Goal: Information Seeking & Learning: Learn about a topic

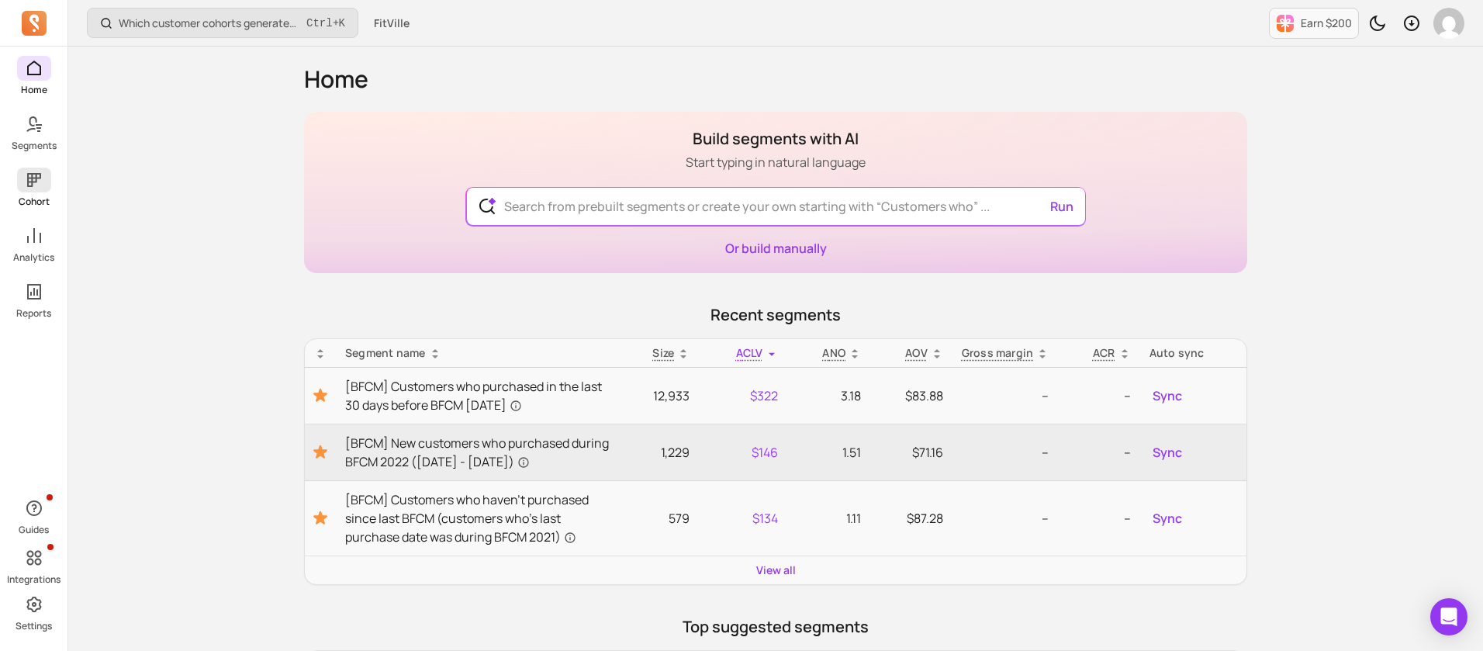
click at [39, 185] on icon at bounding box center [34, 180] width 19 height 19
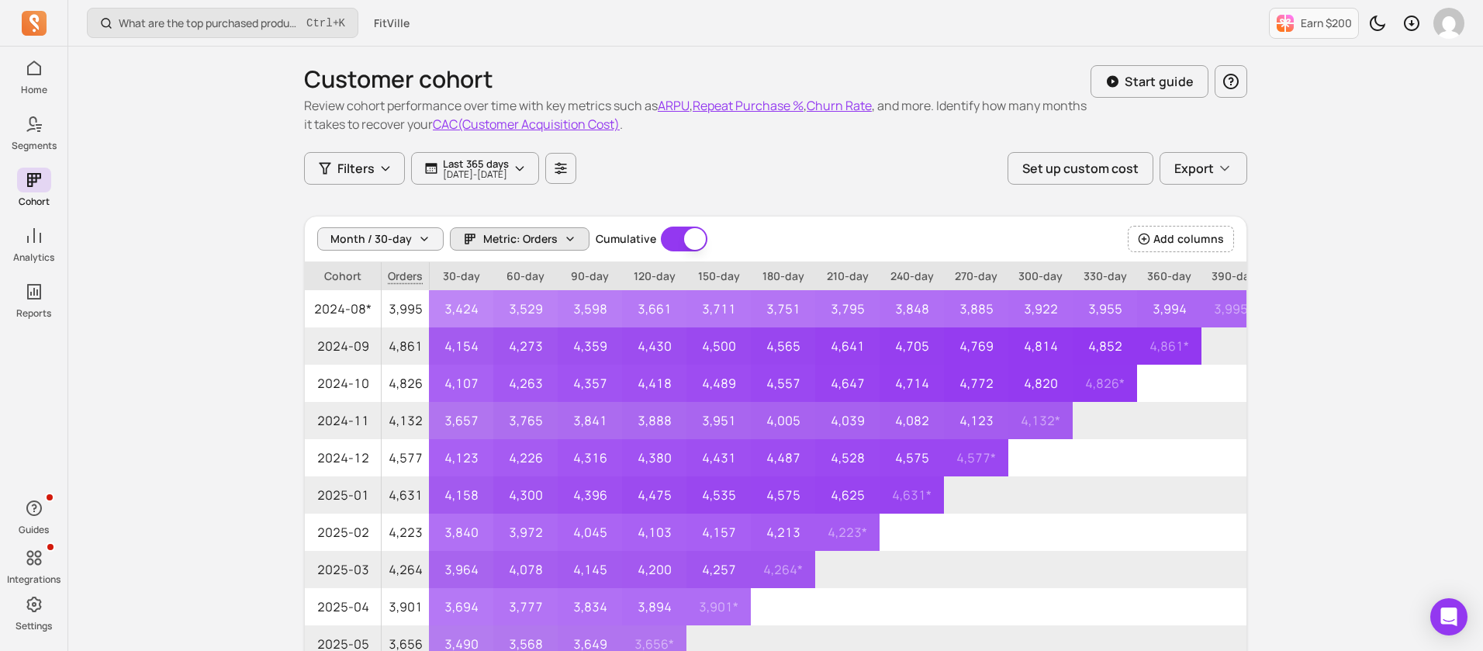
click at [547, 246] on span "Metric: Orders" at bounding box center [520, 239] width 74 height 16
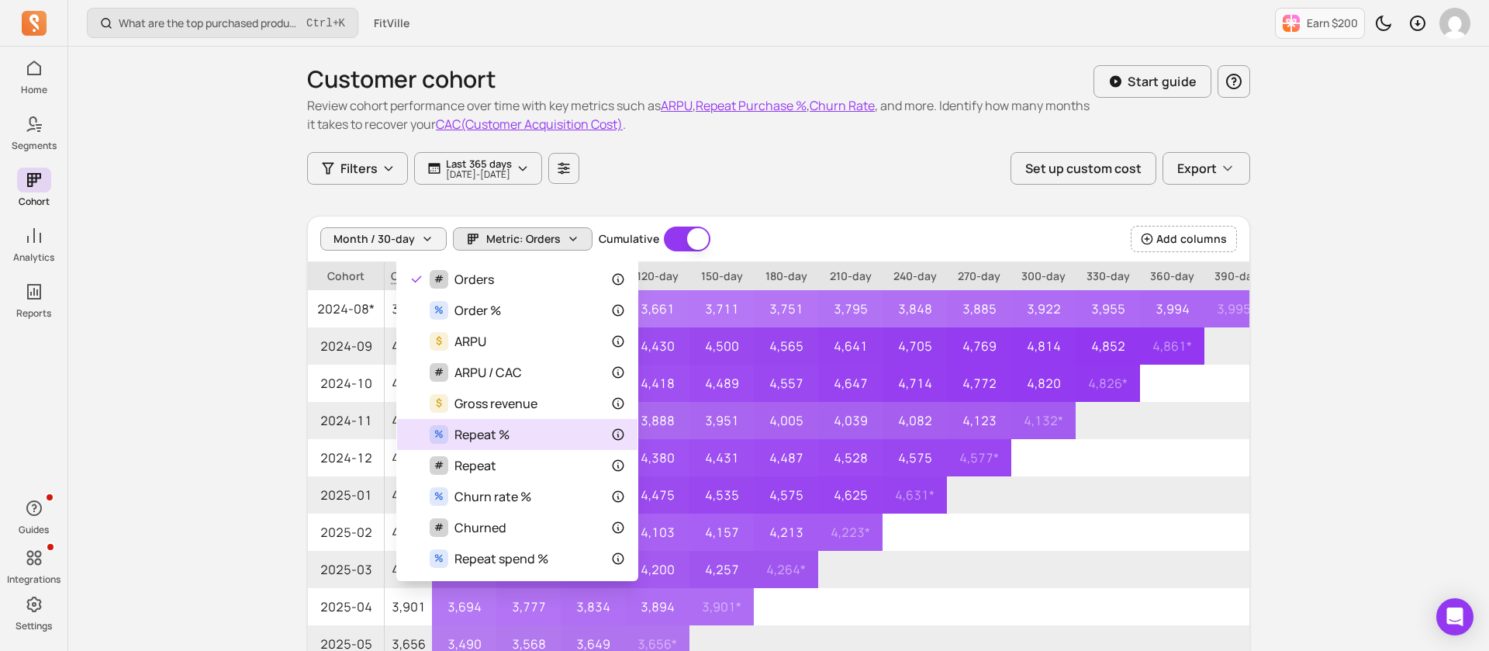
click at [551, 425] on div "% Repeat %" at bounding box center [517, 434] width 216 height 19
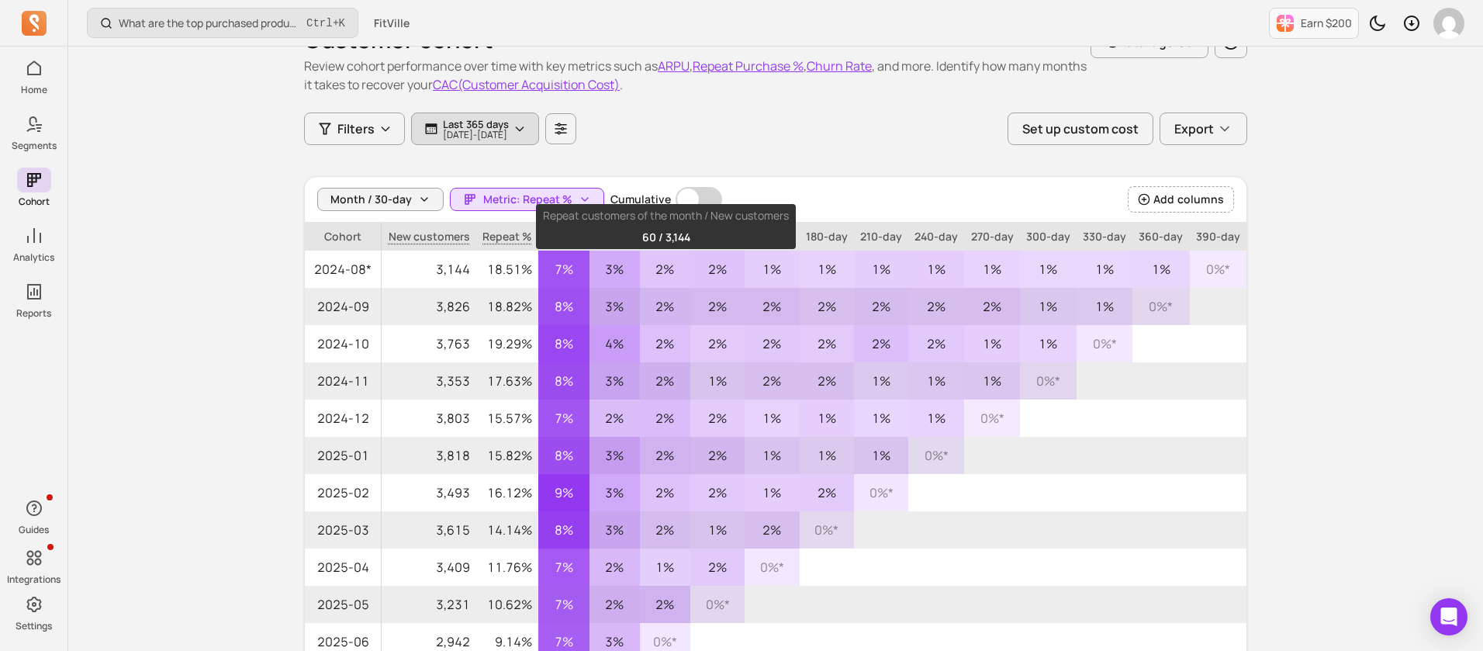
scroll to position [3, 0]
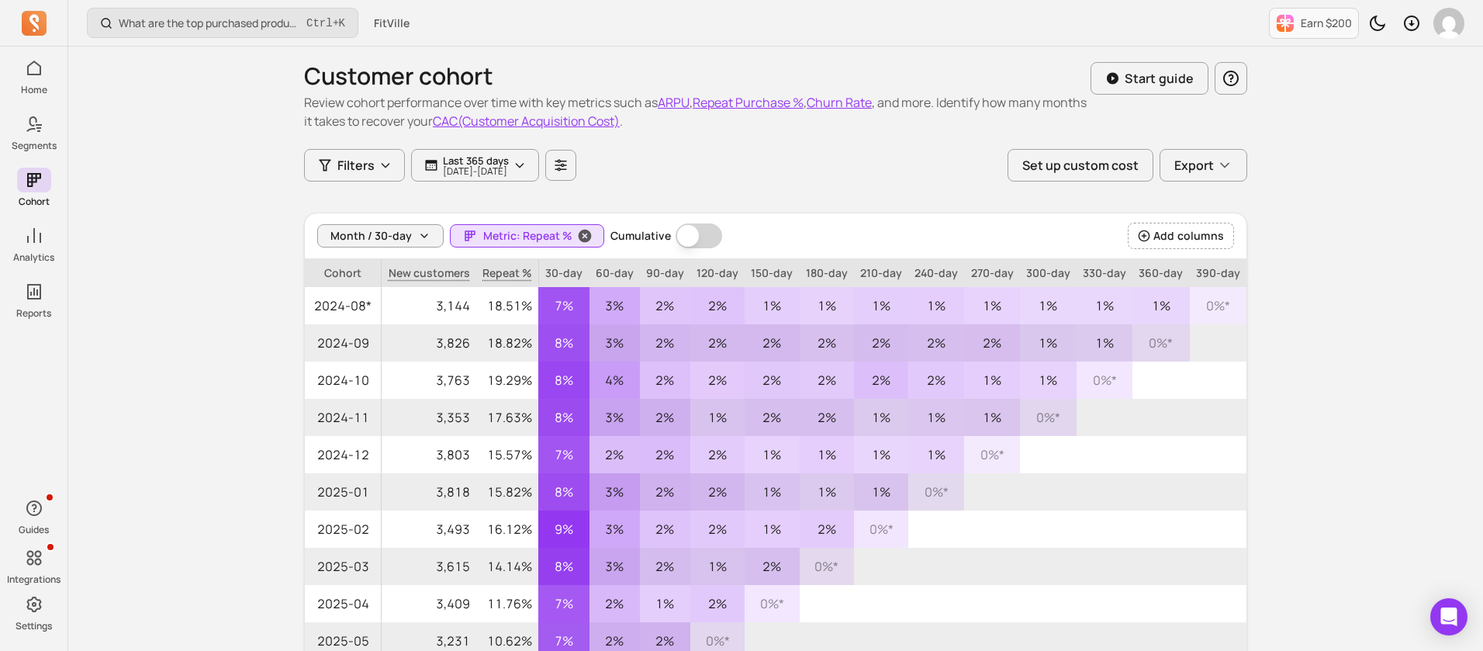
click at [546, 226] on button "Metric: Repeat %" at bounding box center [527, 235] width 154 height 23
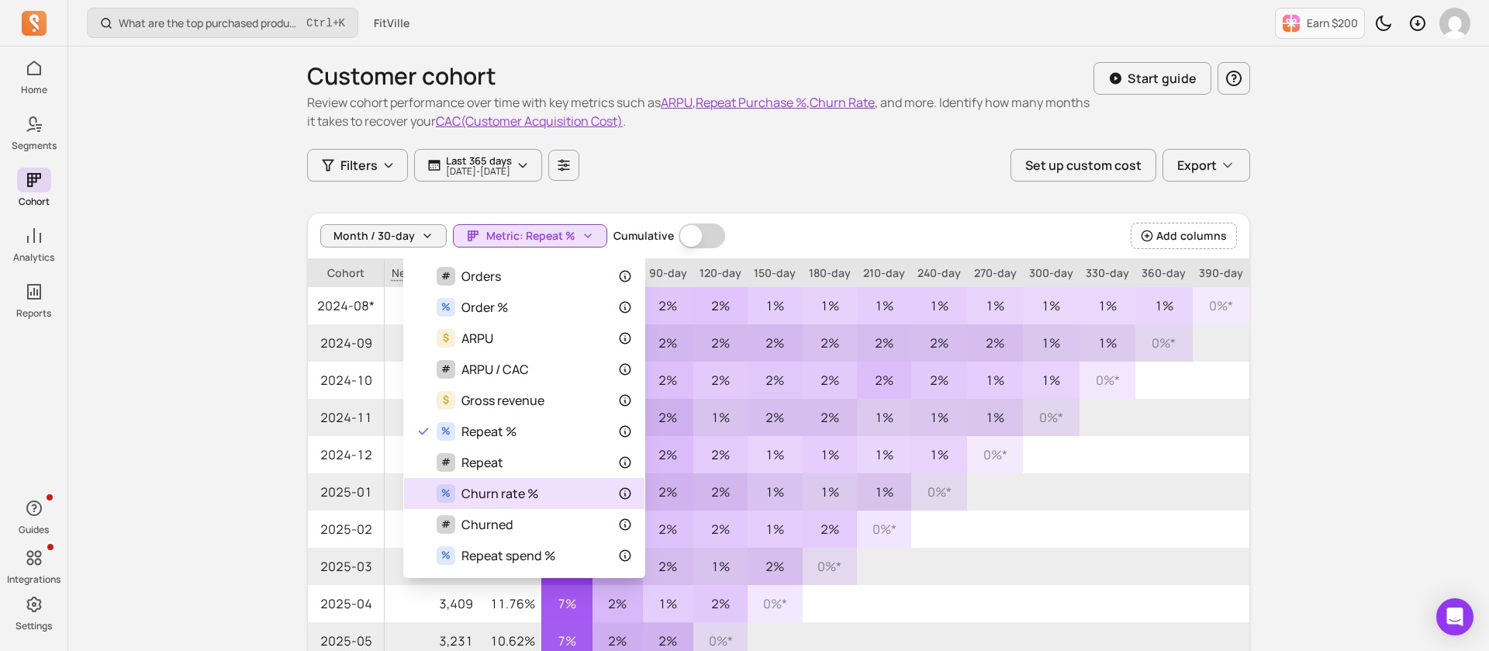
click at [534, 503] on div "% Churn rate %" at bounding box center [524, 493] width 240 height 31
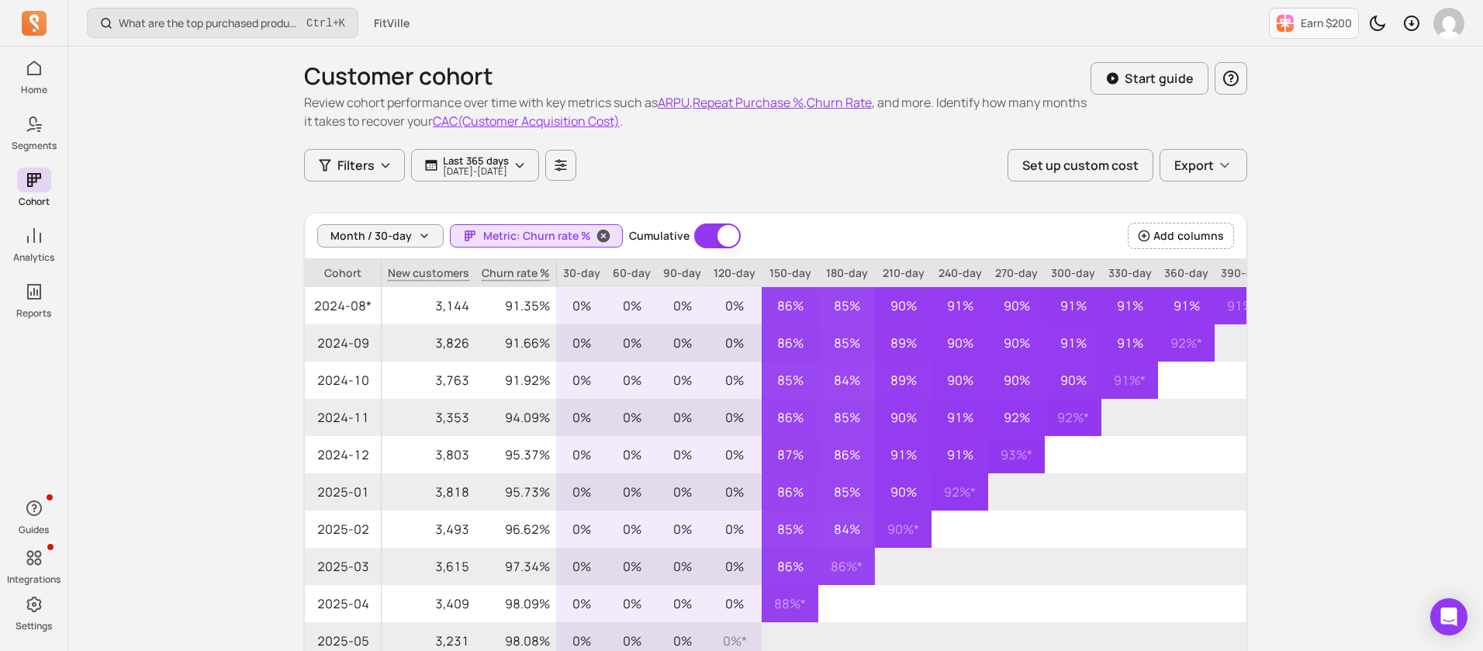
click at [544, 232] on span "Metric: Churn rate %" at bounding box center [537, 236] width 108 height 16
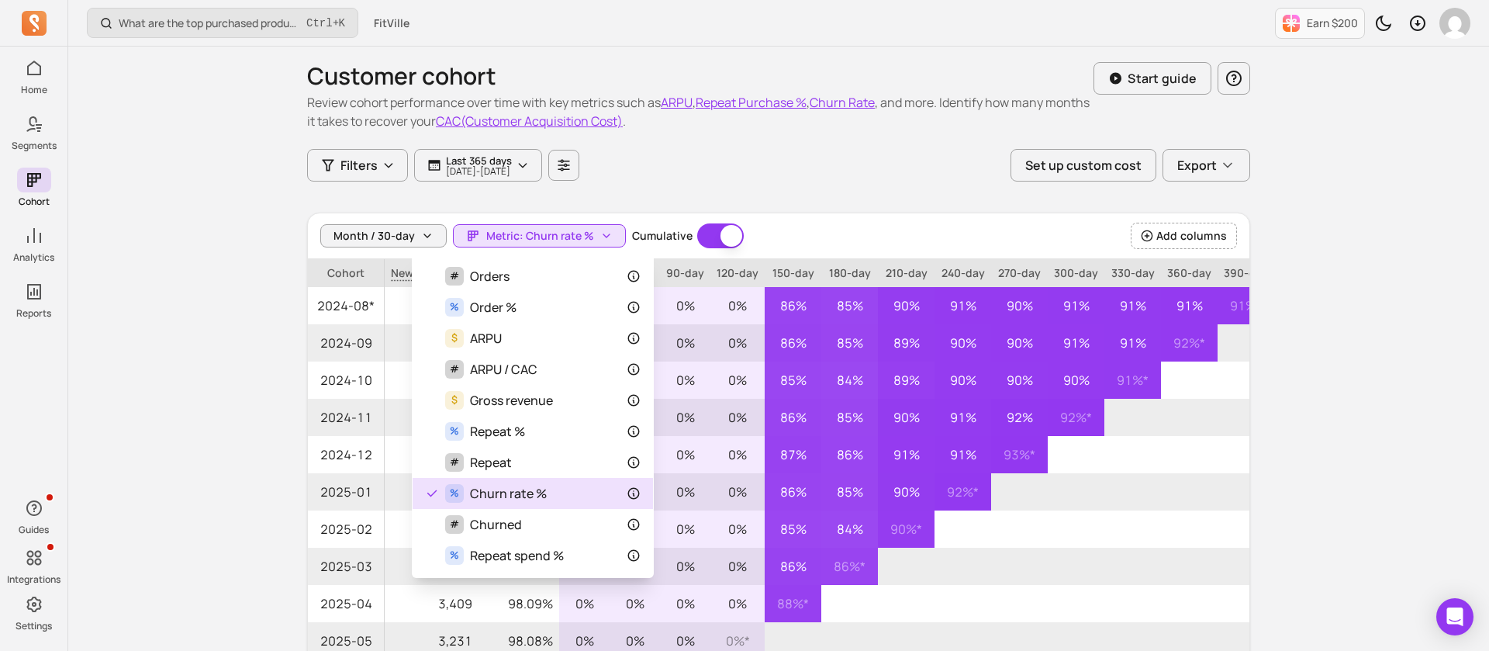
click at [837, 172] on div "Customer cohort Review cohort performance over time with key metrics such as AR…" at bounding box center [778, 421] width 943 height 756
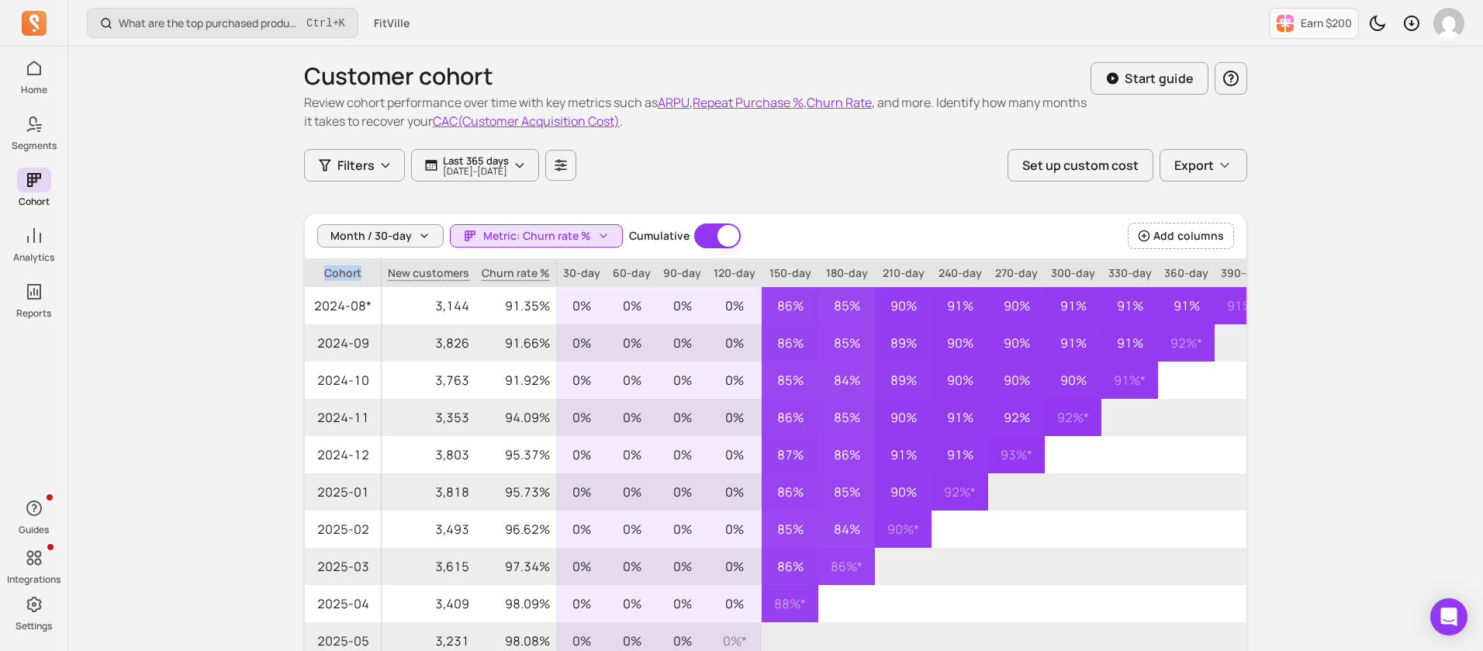
drag, startPoint x: 326, startPoint y: 268, endPoint x: 363, endPoint y: 268, distance: 37.2
click at [363, 268] on p "Cohort" at bounding box center [343, 273] width 76 height 28
copy p "Cohort"
drag, startPoint x: 287, startPoint y: 78, endPoint x: 530, endPoint y: 57, distance: 244.4
click at [530, 57] on div "Customer cohort Review cohort performance over time with key metrics such as AR…" at bounding box center [775, 436] width 993 height 787
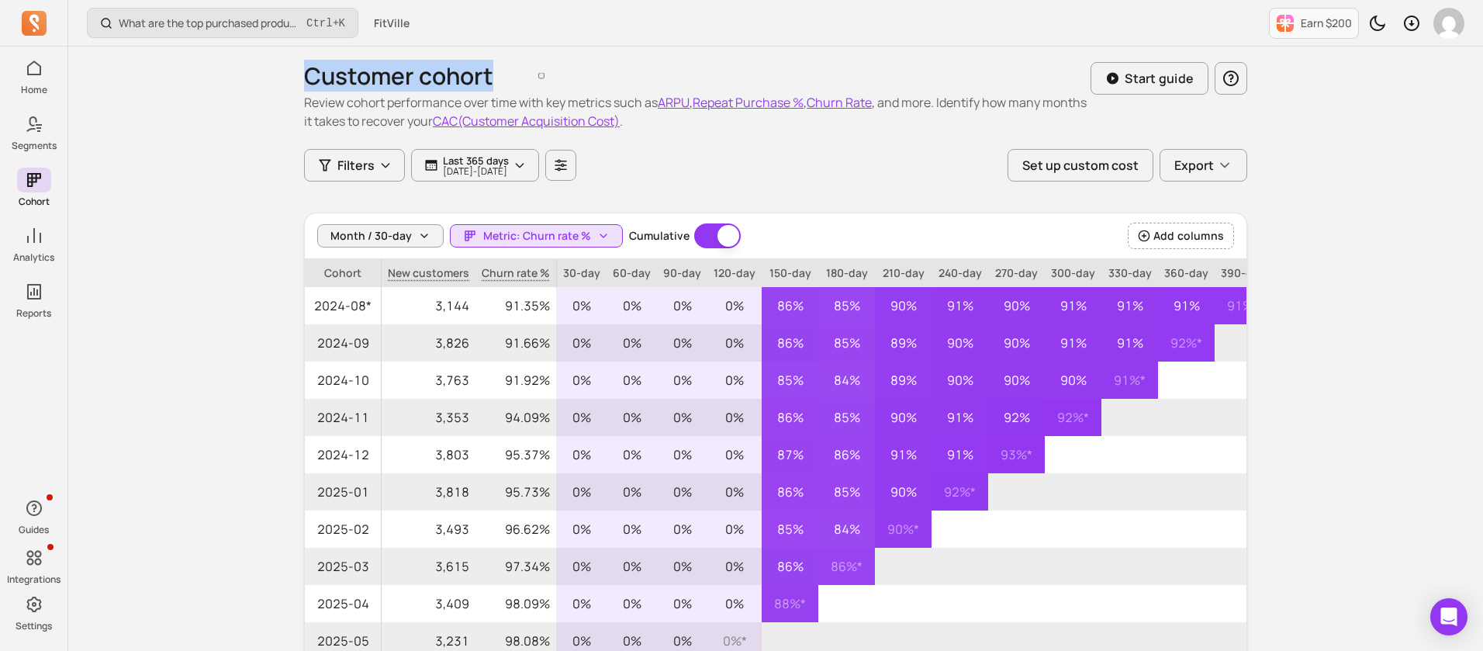
copy h1 "Customer cohort"
click at [570, 230] on span "Metric: Churn rate %" at bounding box center [537, 236] width 108 height 16
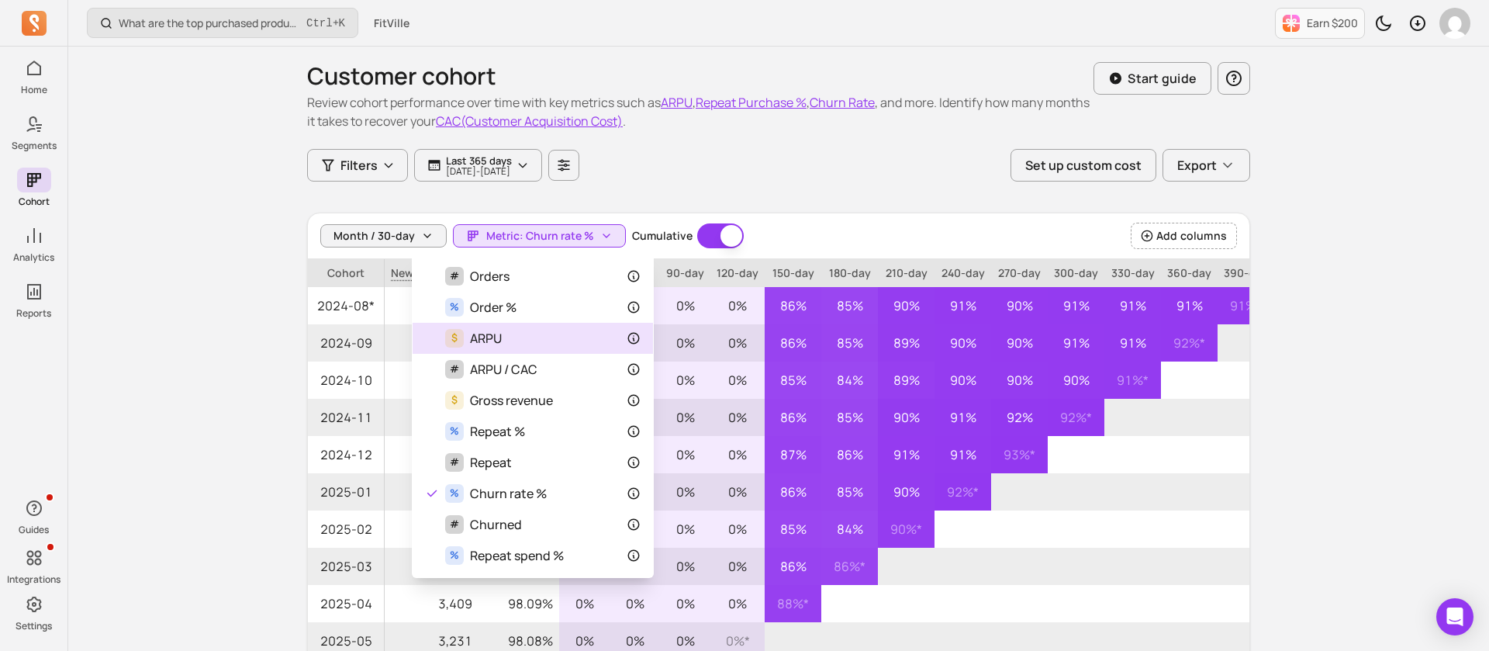
click at [552, 326] on div "$ ARPU" at bounding box center [533, 338] width 240 height 31
